Goal: Task Accomplishment & Management: Manage account settings

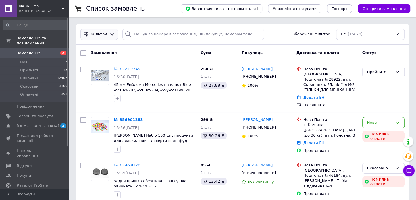
click at [111, 33] on icon at bounding box center [112, 34] width 6 height 6
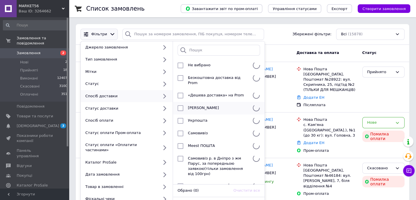
click at [195, 106] on span "[PERSON_NAME]" at bounding box center [203, 108] width 31 height 4
checkbox input "true"
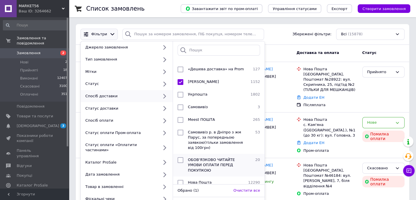
scroll to position [56, 0]
